Goal: Connect with others: Establish contact or relationships with other users

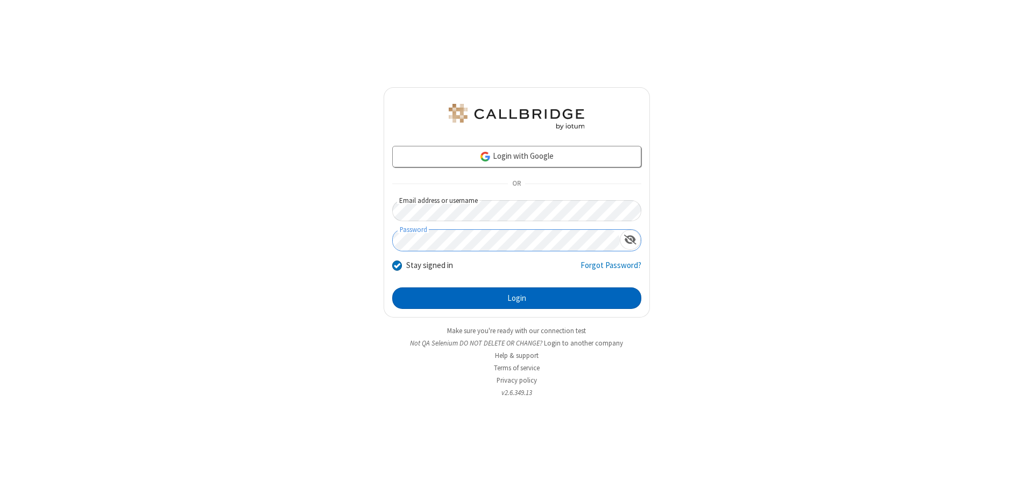
click at [516, 298] on button "Login" at bounding box center [516, 298] width 249 height 22
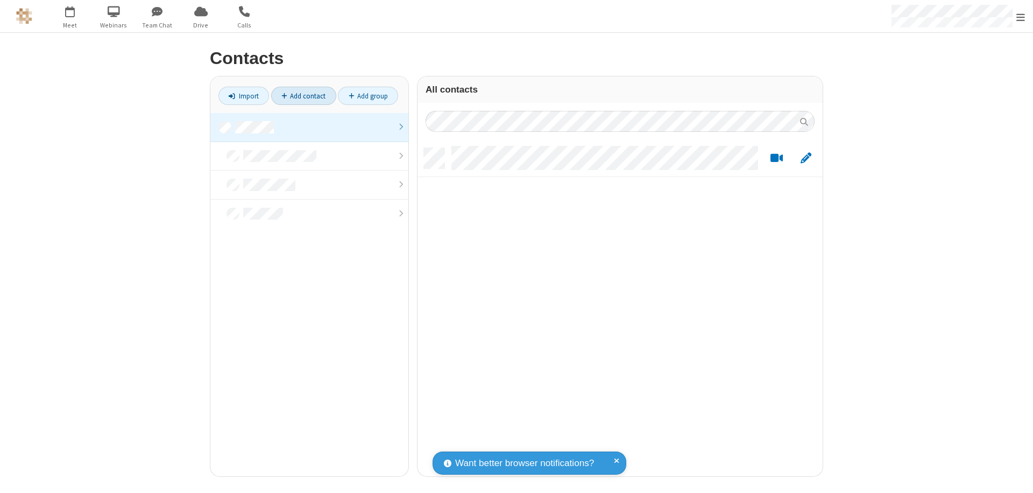
click at [309, 127] on link at bounding box center [309, 127] width 198 height 29
click at [303, 96] on link "Add contact" at bounding box center [303, 96] width 65 height 18
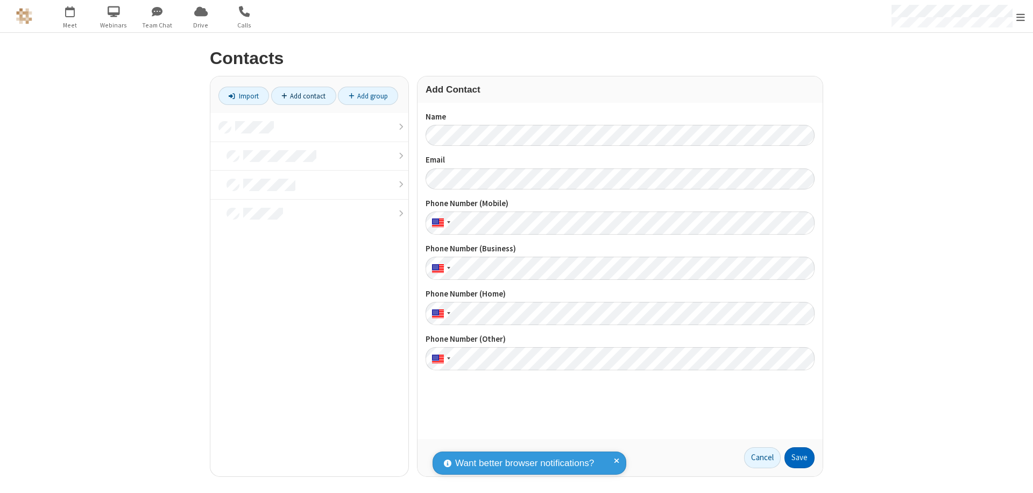
click at [799, 457] on button "Save" at bounding box center [799, 458] width 30 height 22
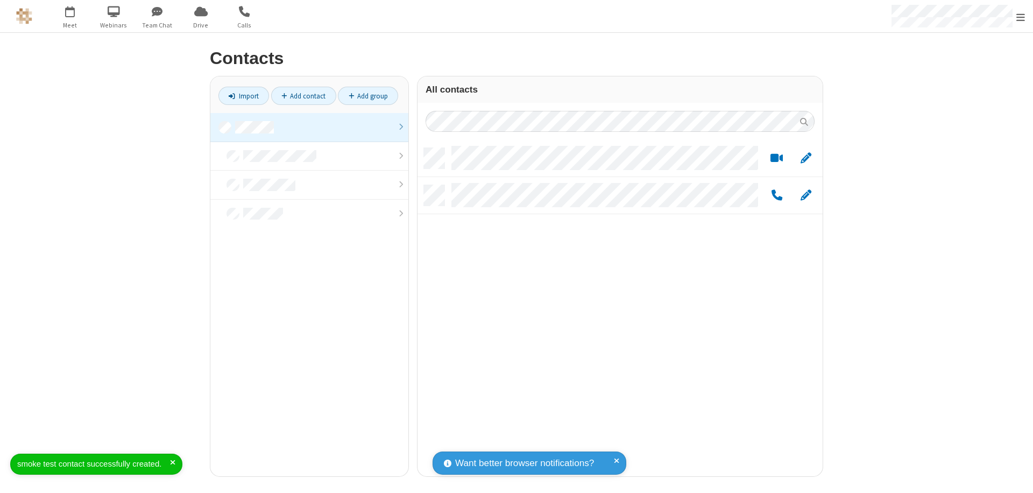
scroll to position [328, 397]
